Goal: Transaction & Acquisition: Purchase product/service

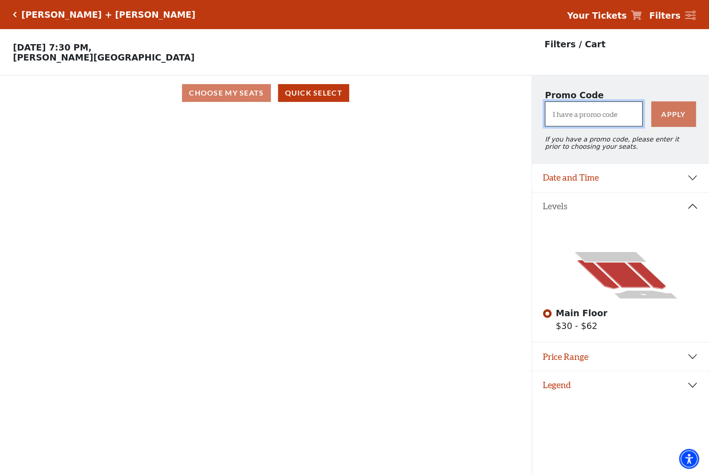
click at [613, 114] on input "I have a promo code" at bounding box center [594, 114] width 98 height 25
drag, startPoint x: 613, startPoint y: 114, endPoint x: 626, endPoint y: 115, distance: 13.2
click at [626, 115] on input "acc" at bounding box center [594, 114] width 98 height 25
type input "a"
type input "tcc"
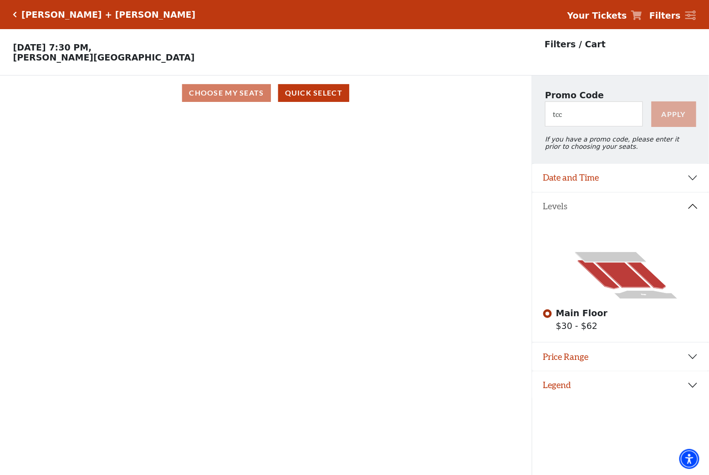
click at [671, 116] on button "Apply" at bounding box center [673, 114] width 45 height 25
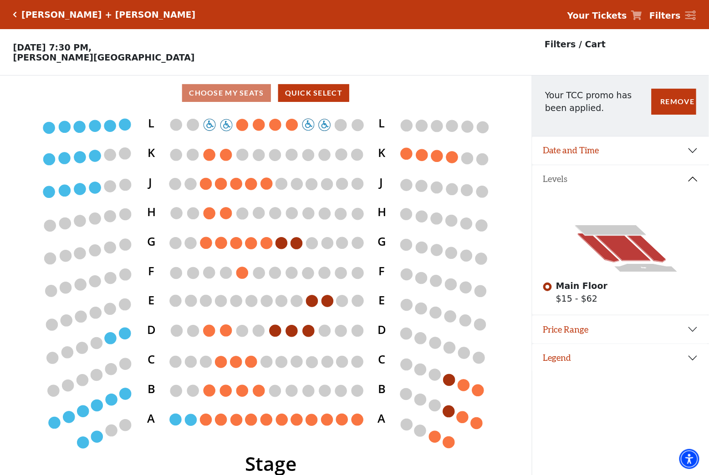
scroll to position [19, 0]
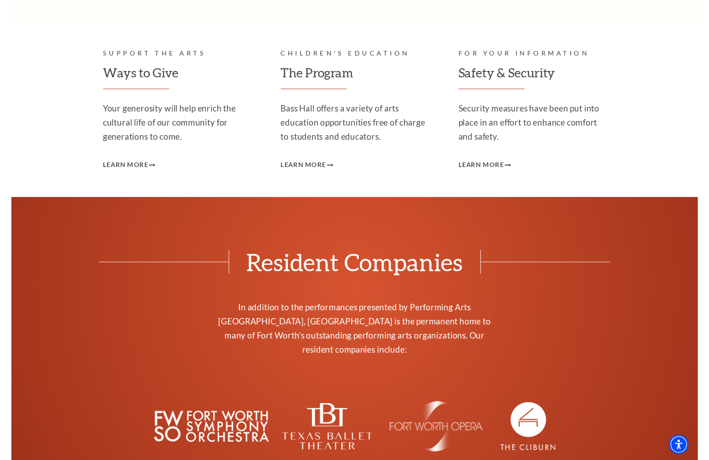
scroll to position [2671, 0]
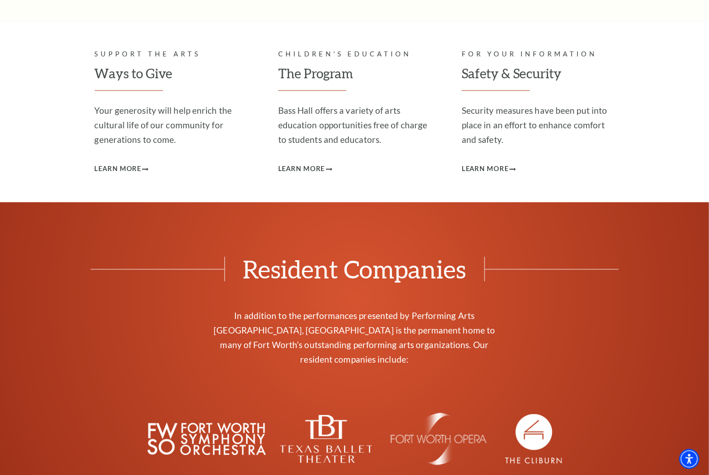
click at [205, 418] on img at bounding box center [206, 439] width 118 height 42
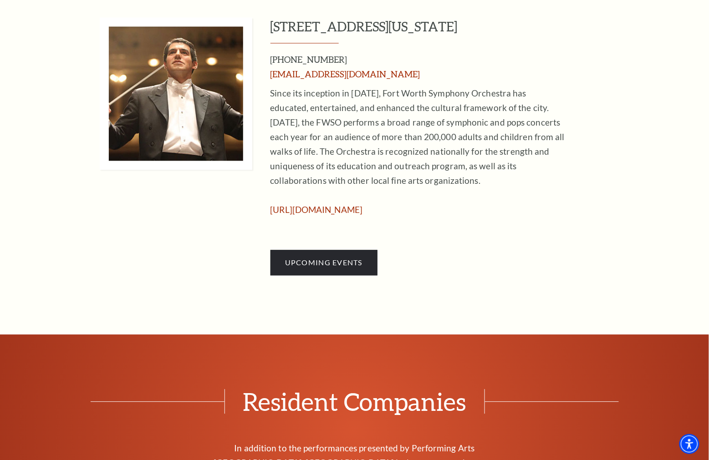
scroll to position [514, 0]
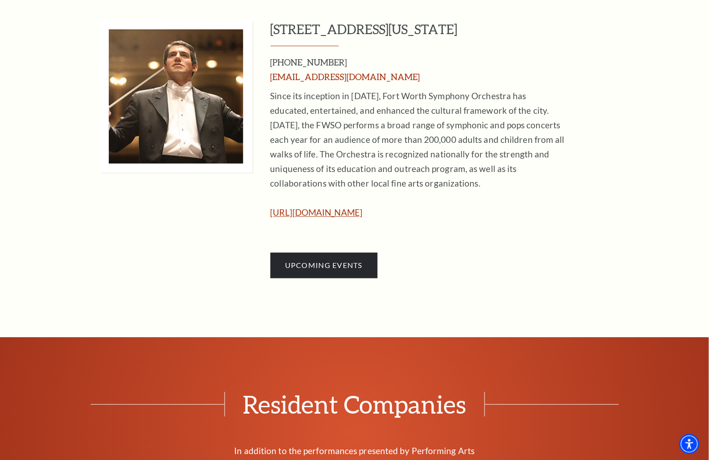
click at [320, 211] on link "http://www.fwsymphony.org/" at bounding box center [316, 213] width 92 height 10
